Goal: Task Accomplishment & Management: Manage account settings

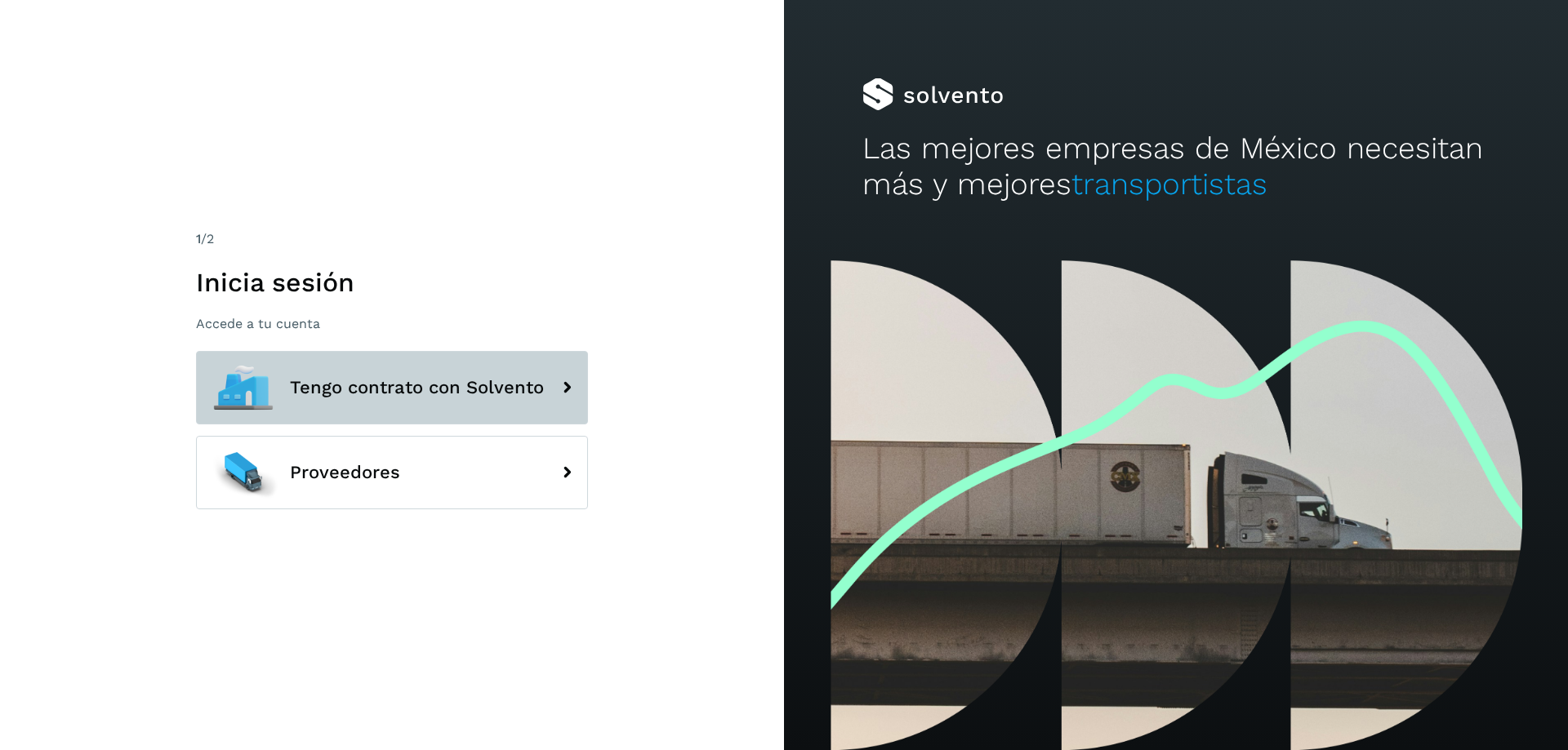
click at [569, 386] on icon at bounding box center [567, 388] width 33 height 33
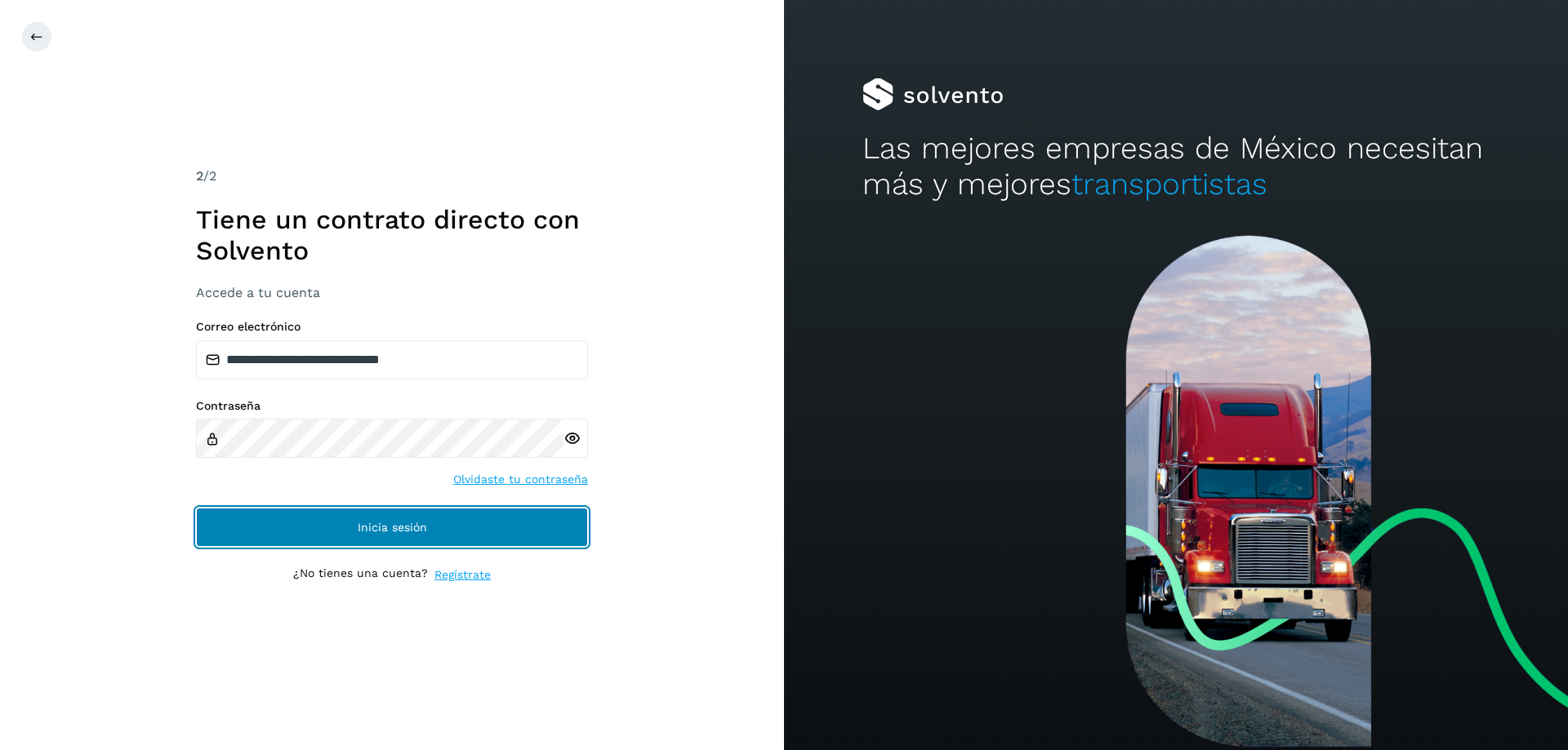
click at [429, 525] on button "Inicia sesión" at bounding box center [391, 527] width 392 height 39
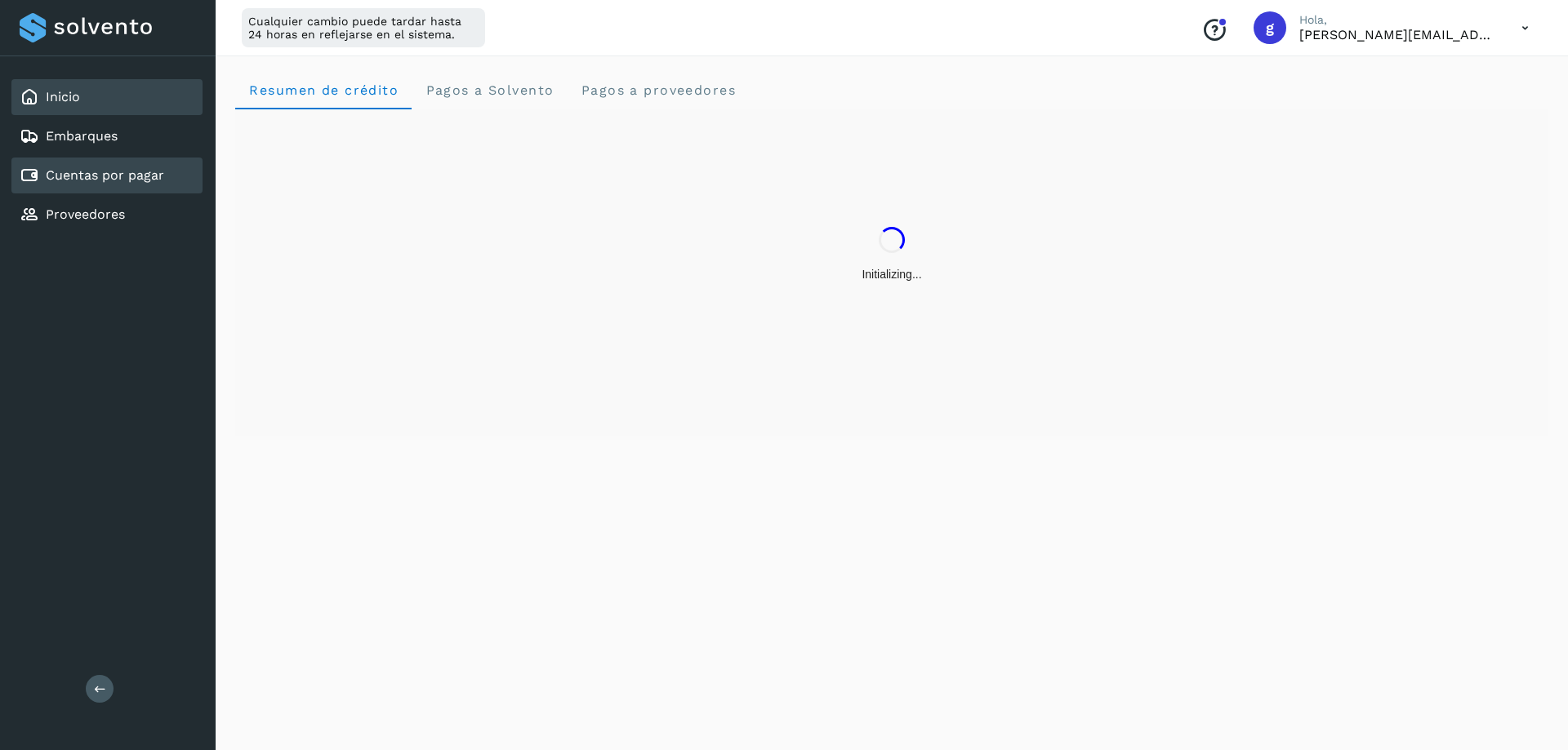
click at [149, 178] on link "Cuentas por pagar" at bounding box center [105, 175] width 118 height 15
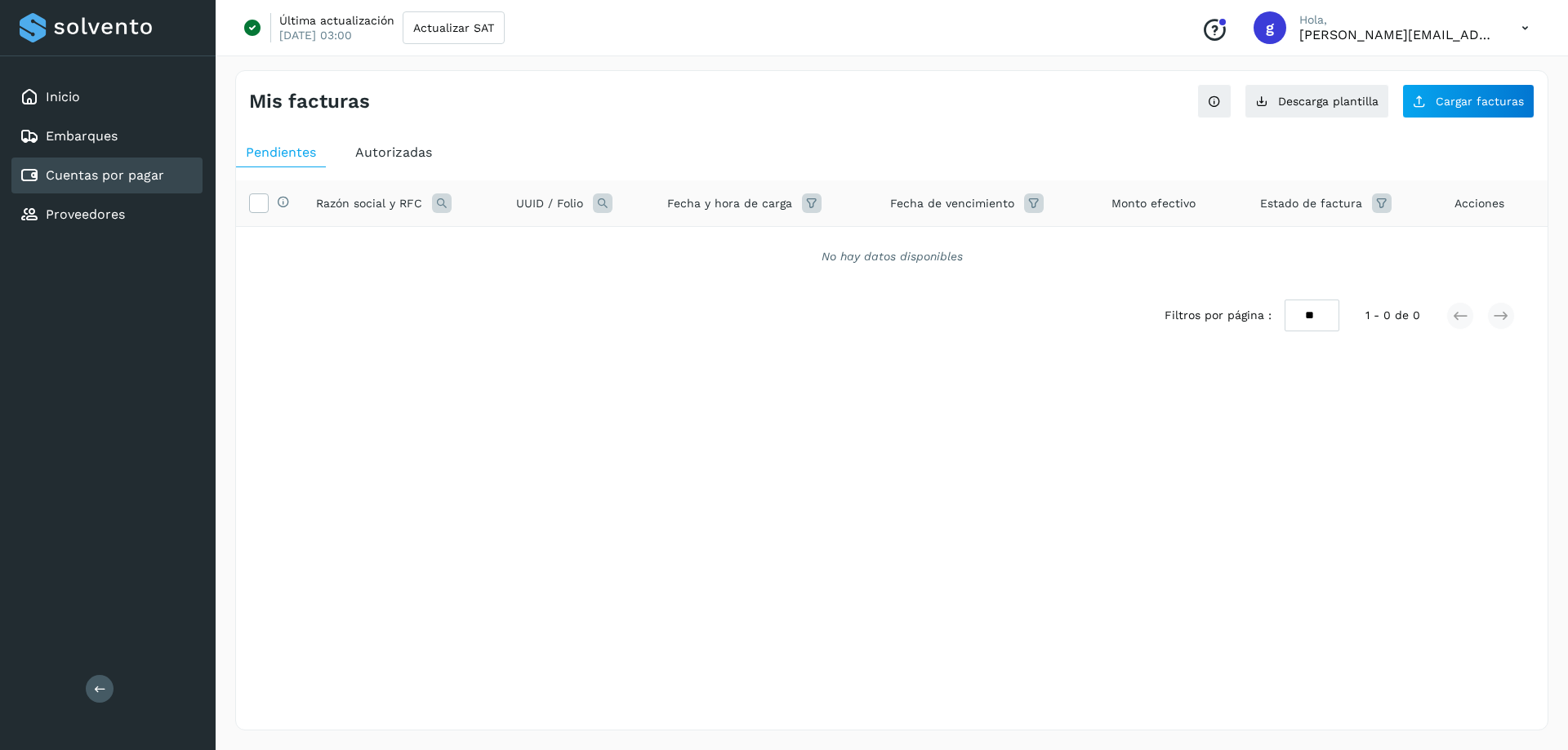
click at [384, 144] on span "Autorizadas" at bounding box center [393, 152] width 76 height 15
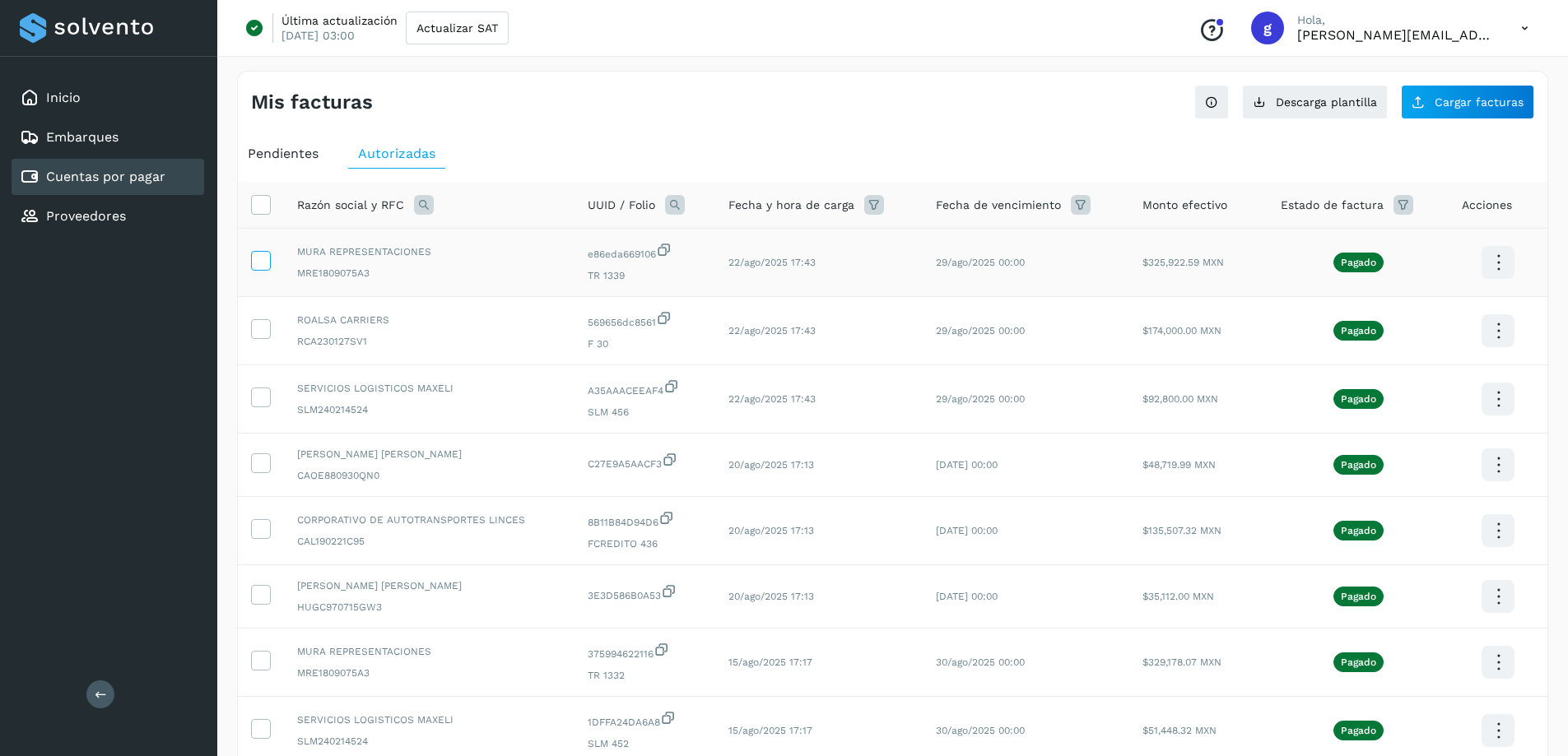
click at [263, 256] on icon at bounding box center [261, 259] width 18 height 18
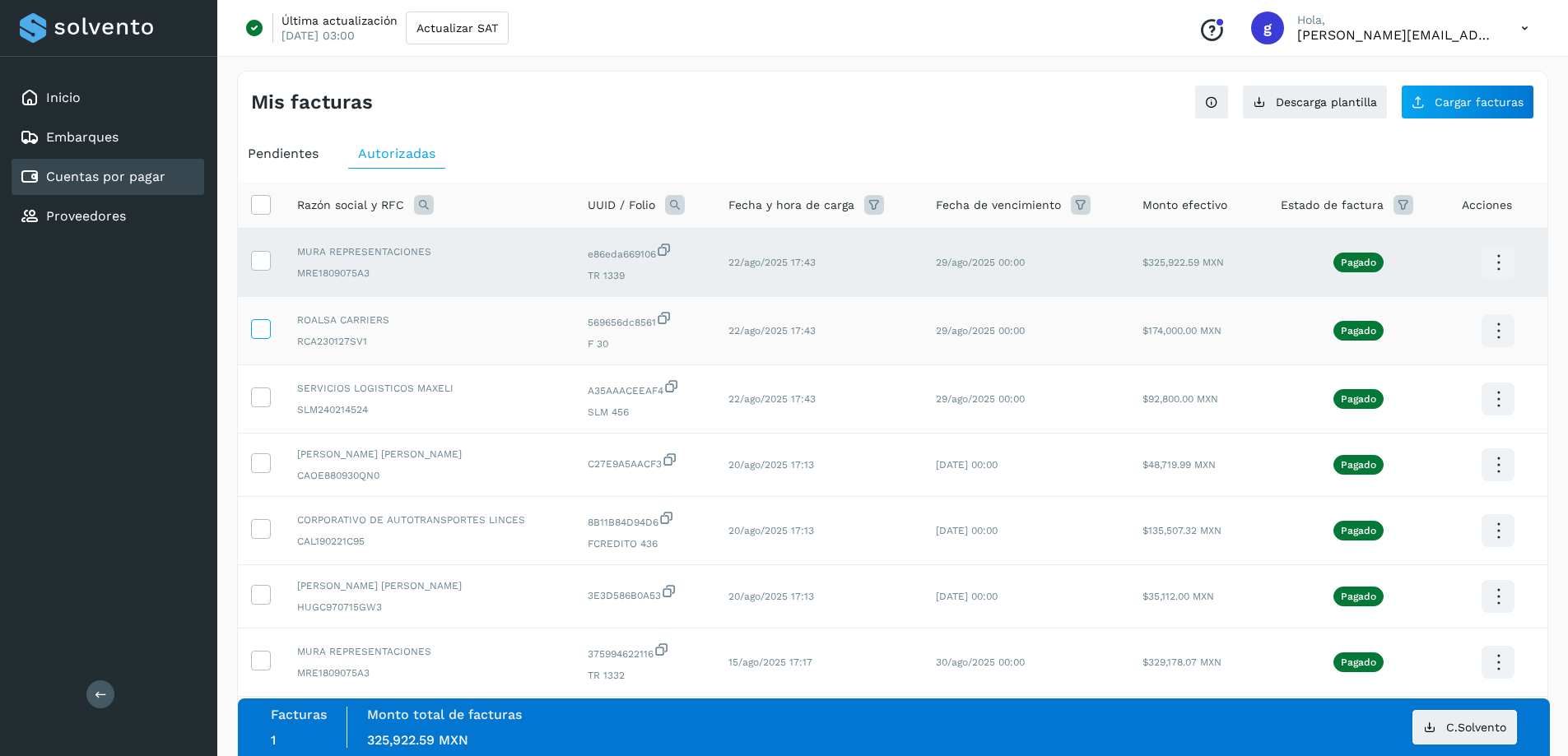
click at [263, 335] on icon at bounding box center [261, 328] width 18 height 18
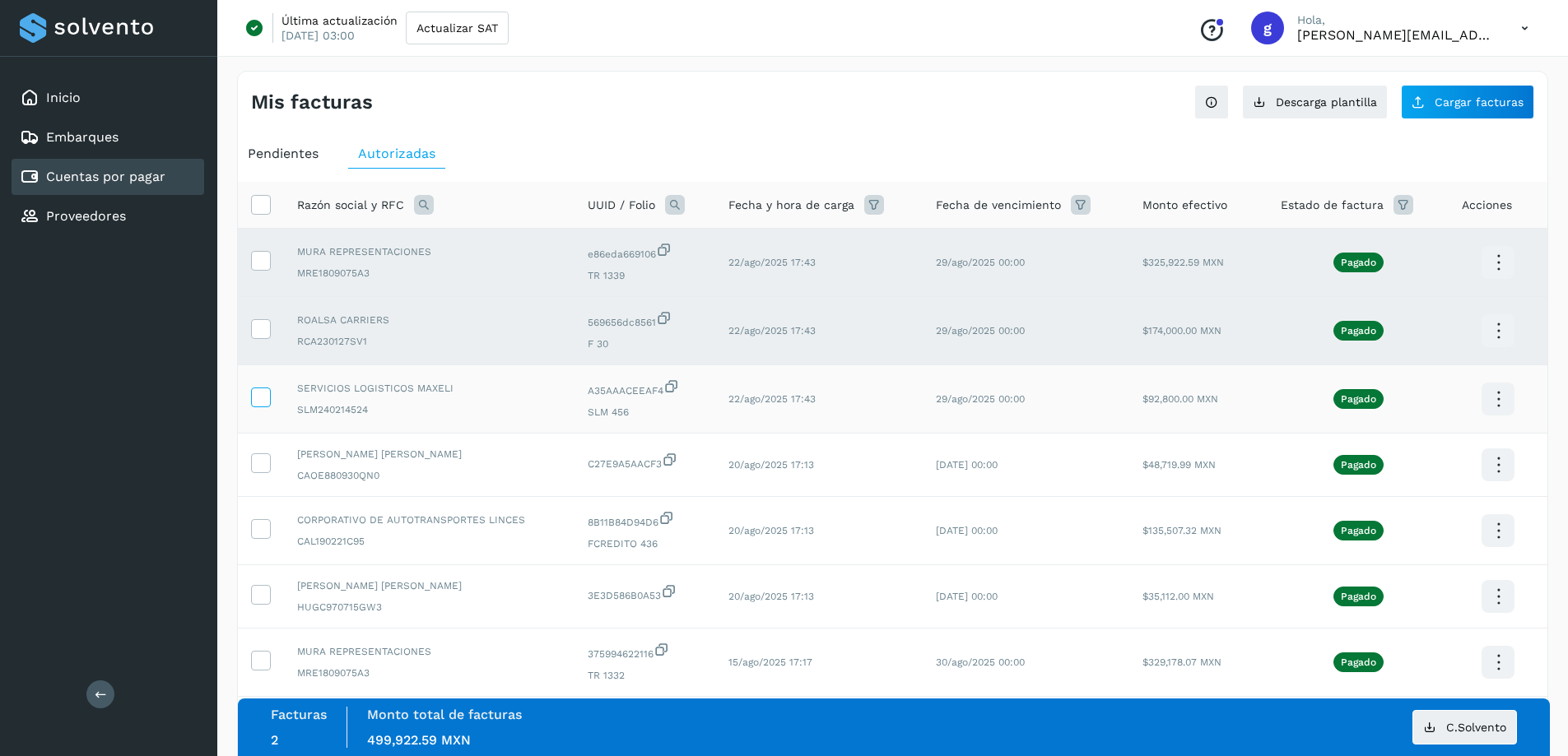
click at [259, 397] on icon at bounding box center [261, 396] width 18 height 18
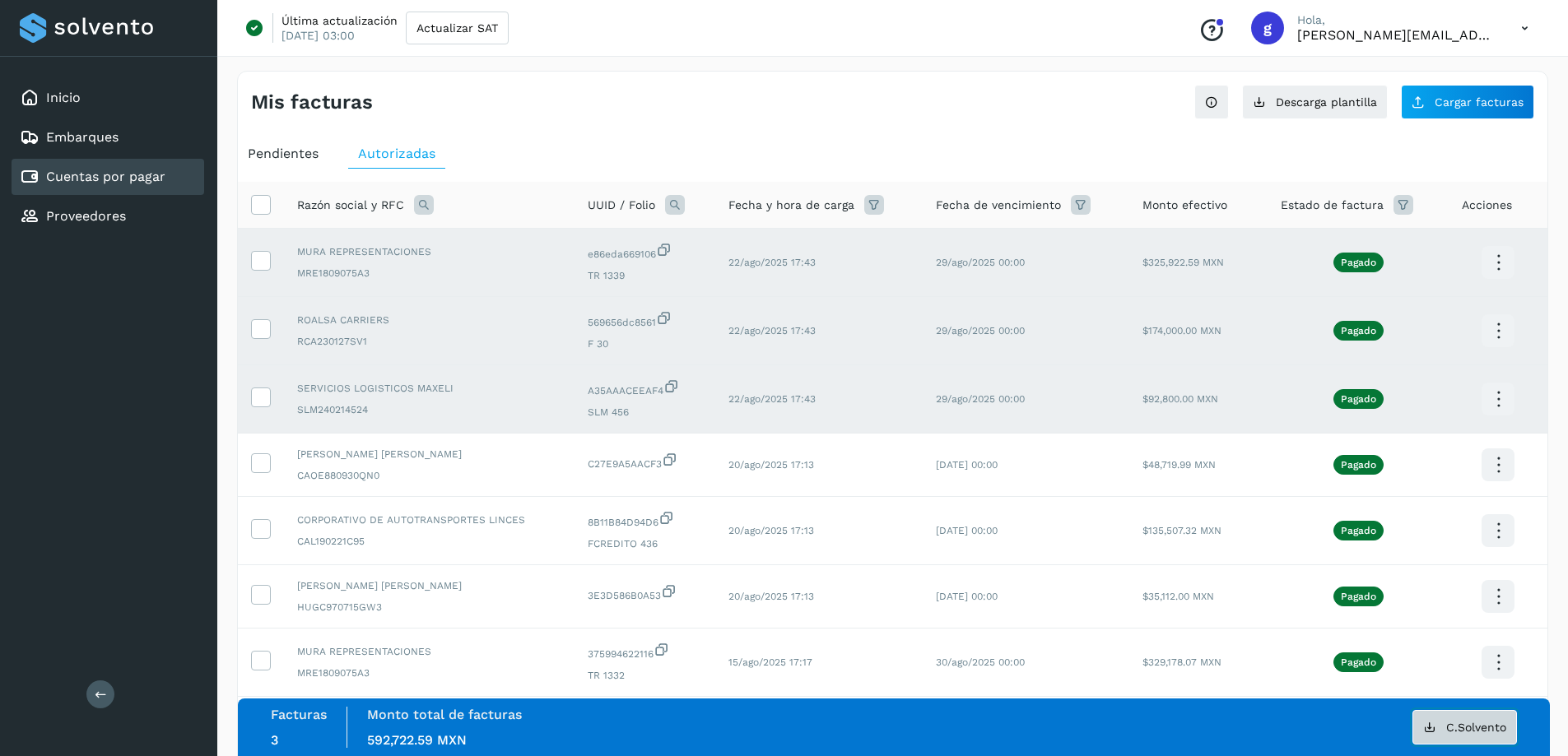
click at [1466, 727] on span "C.Solvento" at bounding box center [1476, 728] width 60 height 12
click at [982, 113] on div "Mis facturas Ver instrucciones para cargar Facturas Descarga plantilla Cargar f…" at bounding box center [893, 95] width 1309 height 48
